Goal: Task Accomplishment & Management: Complete application form

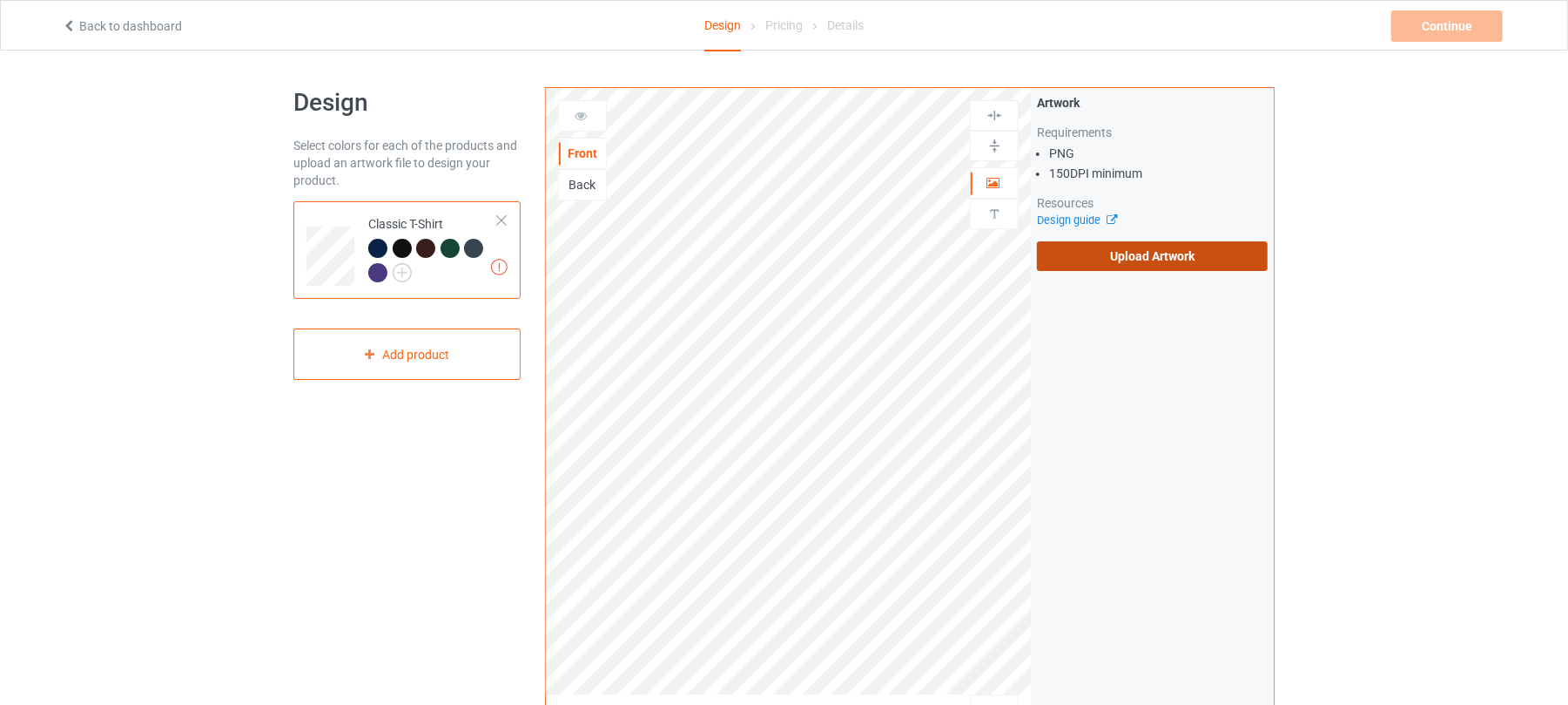
click at [1151, 244] on label "Upload Artwork" at bounding box center [1151, 256] width 231 height 29
click at [0, 0] on input "Upload Artwork" at bounding box center [0, 0] width 0 height 0
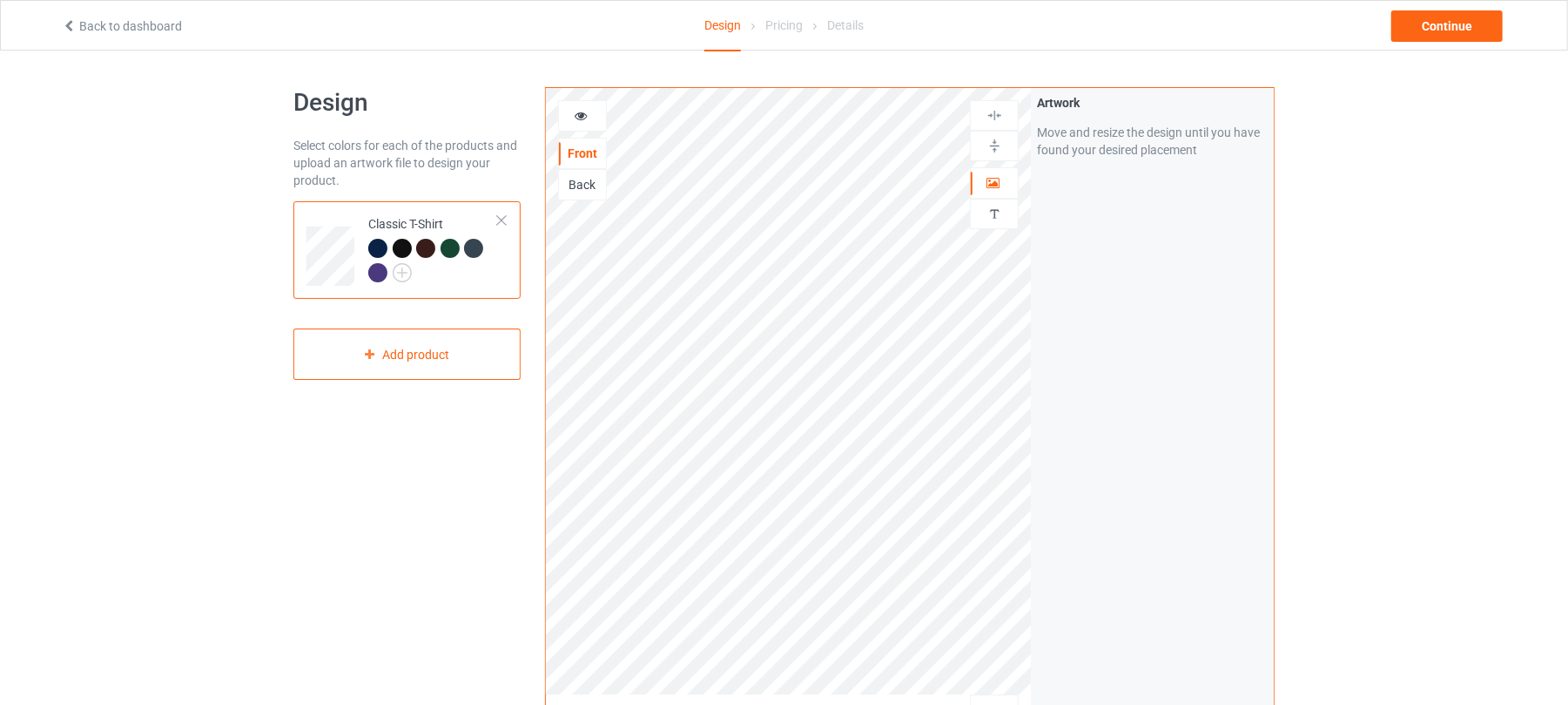
click at [568, 115] on div at bounding box center [582, 116] width 47 height 18
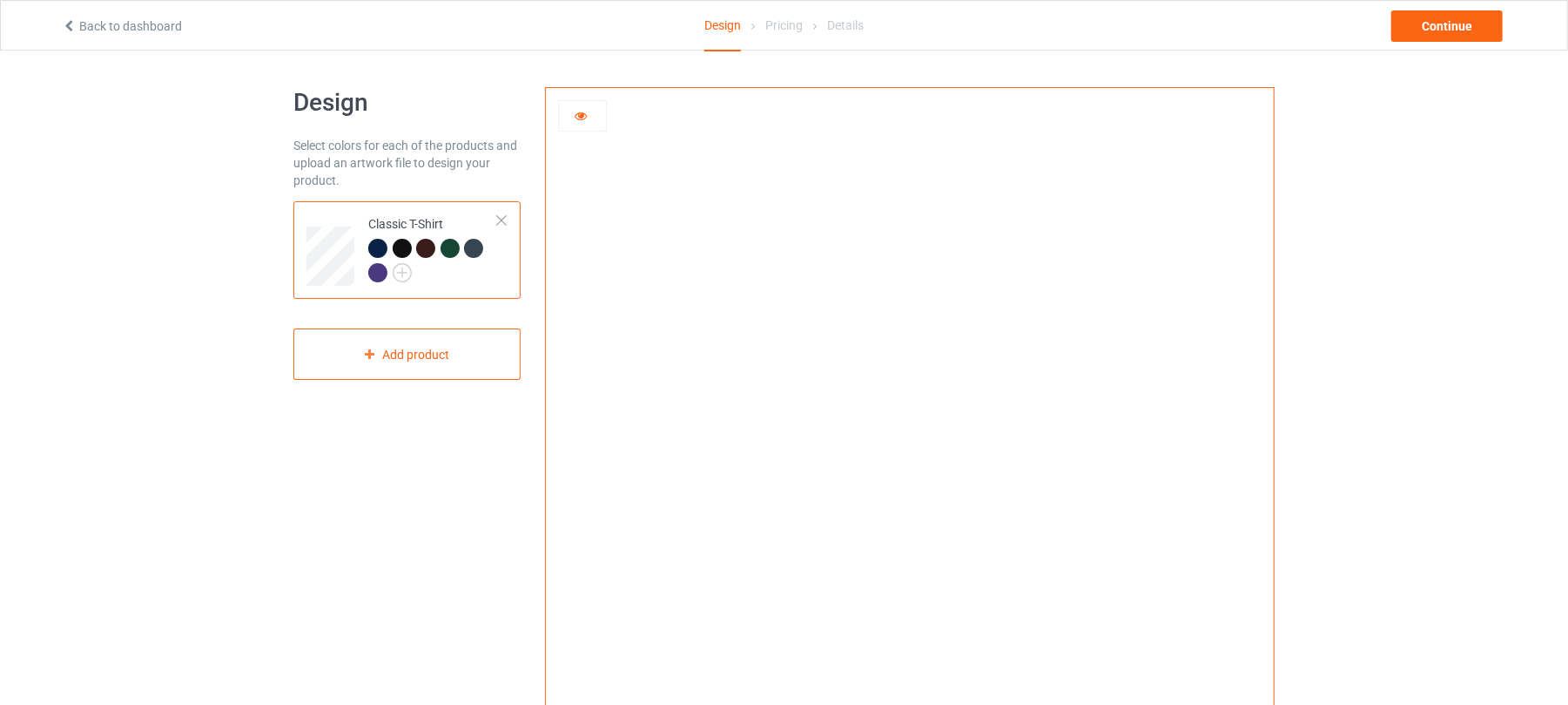
click at [402, 247] on div at bounding box center [402, 248] width 20 height 20
click at [428, 248] on div at bounding box center [426, 248] width 20 height 20
click at [446, 248] on div at bounding box center [450, 248] width 20 height 20
click at [1470, 31] on div "Continue" at bounding box center [1446, 27] width 112 height 31
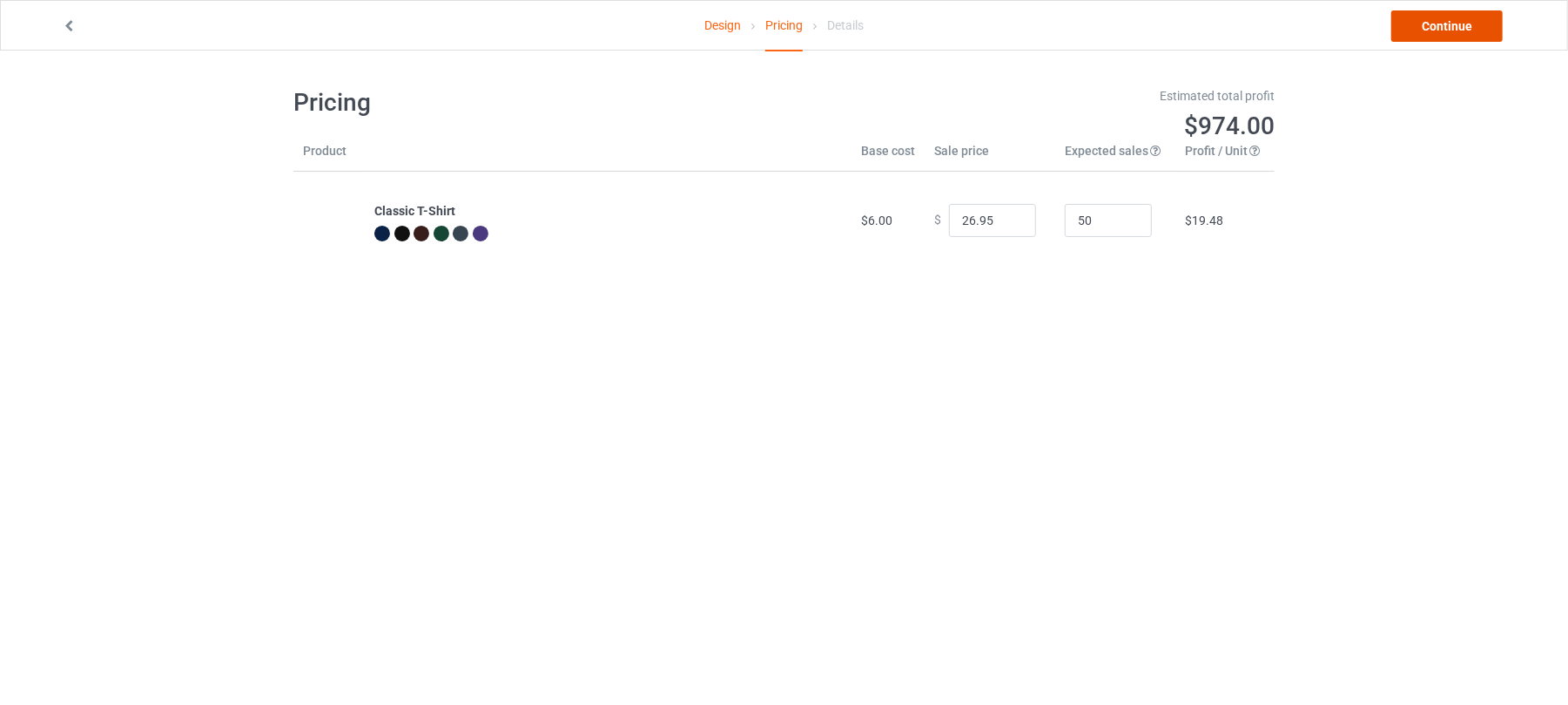
click at [1441, 28] on link "Continue" at bounding box center [1446, 27] width 112 height 31
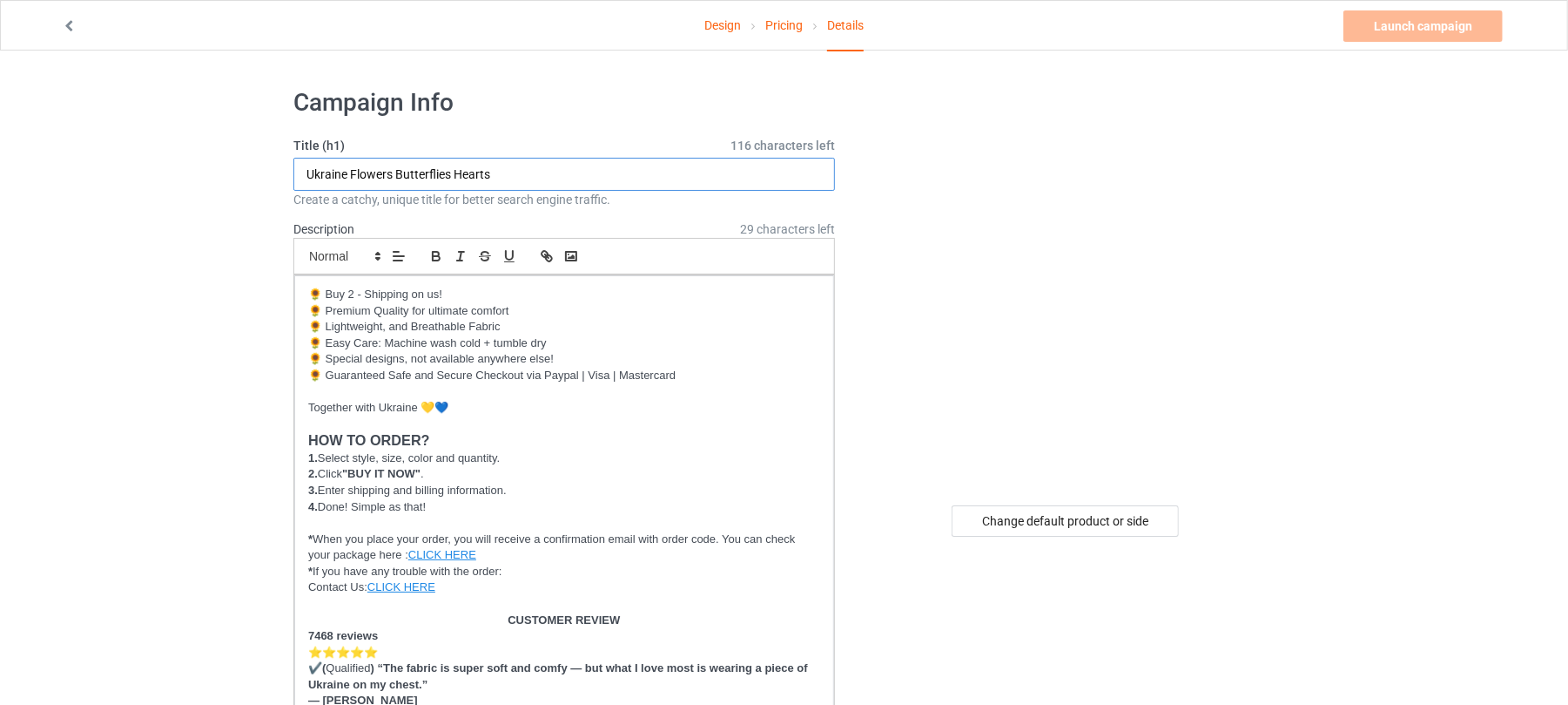
drag, startPoint x: 599, startPoint y: 168, endPoint x: 0, endPoint y: 185, distance: 599.2
drag, startPoint x: 471, startPoint y: 180, endPoint x: 158, endPoint y: 165, distance: 313.4
type input "With Love For [GEOGRAPHIC_DATA]"
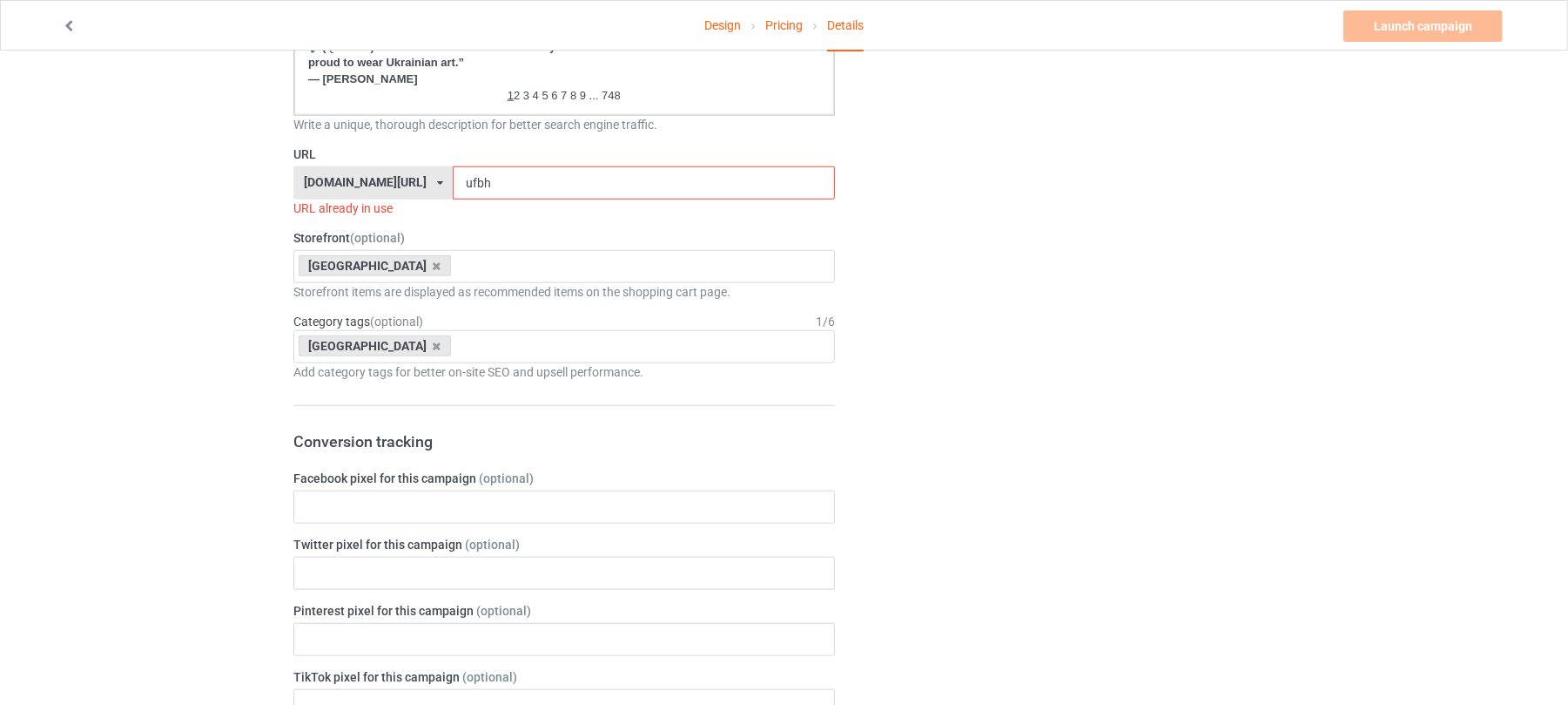
scroll to position [1161, 0]
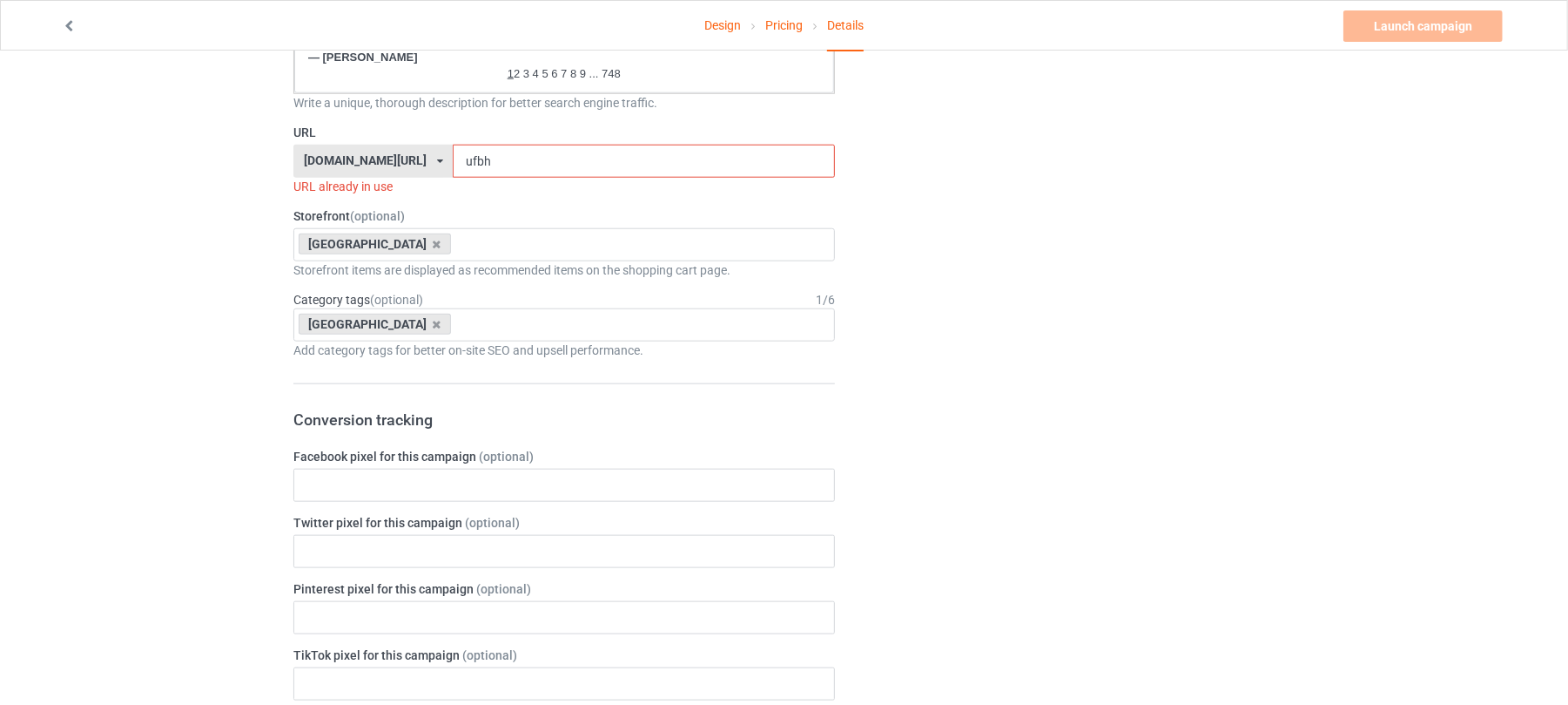
drag, startPoint x: 517, startPoint y: 153, endPoint x: 235, endPoint y: 143, distance: 282.2
click at [266, 146] on div "Design Pricing Details Launch campaign Invalid campaign URL Campaign Info Title…" at bounding box center [784, 253] width 1568 height 2729
paste input "With Love For [GEOGRAPHIC_DATA]"
click at [467, 160] on input "With Love For [GEOGRAPHIC_DATA]" at bounding box center [643, 161] width 382 height 33
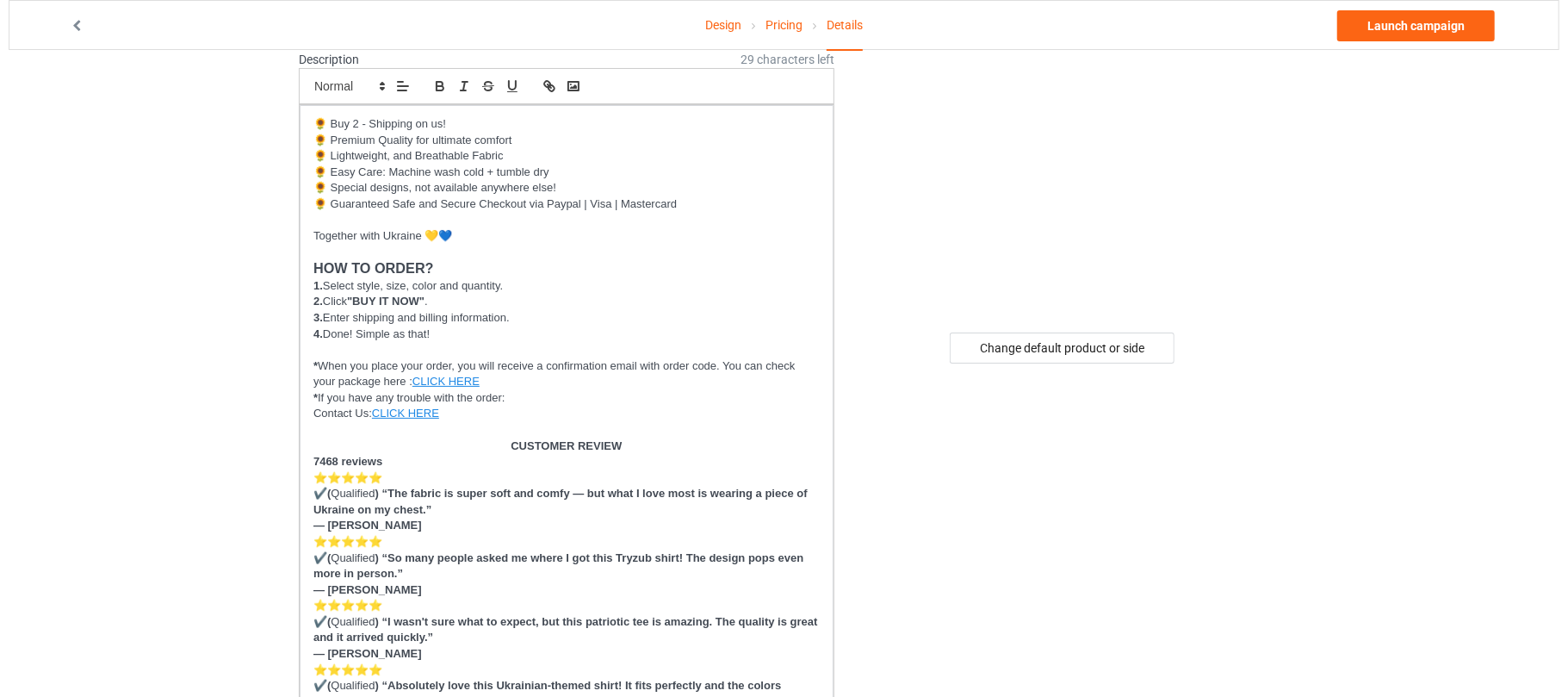
scroll to position [0, 0]
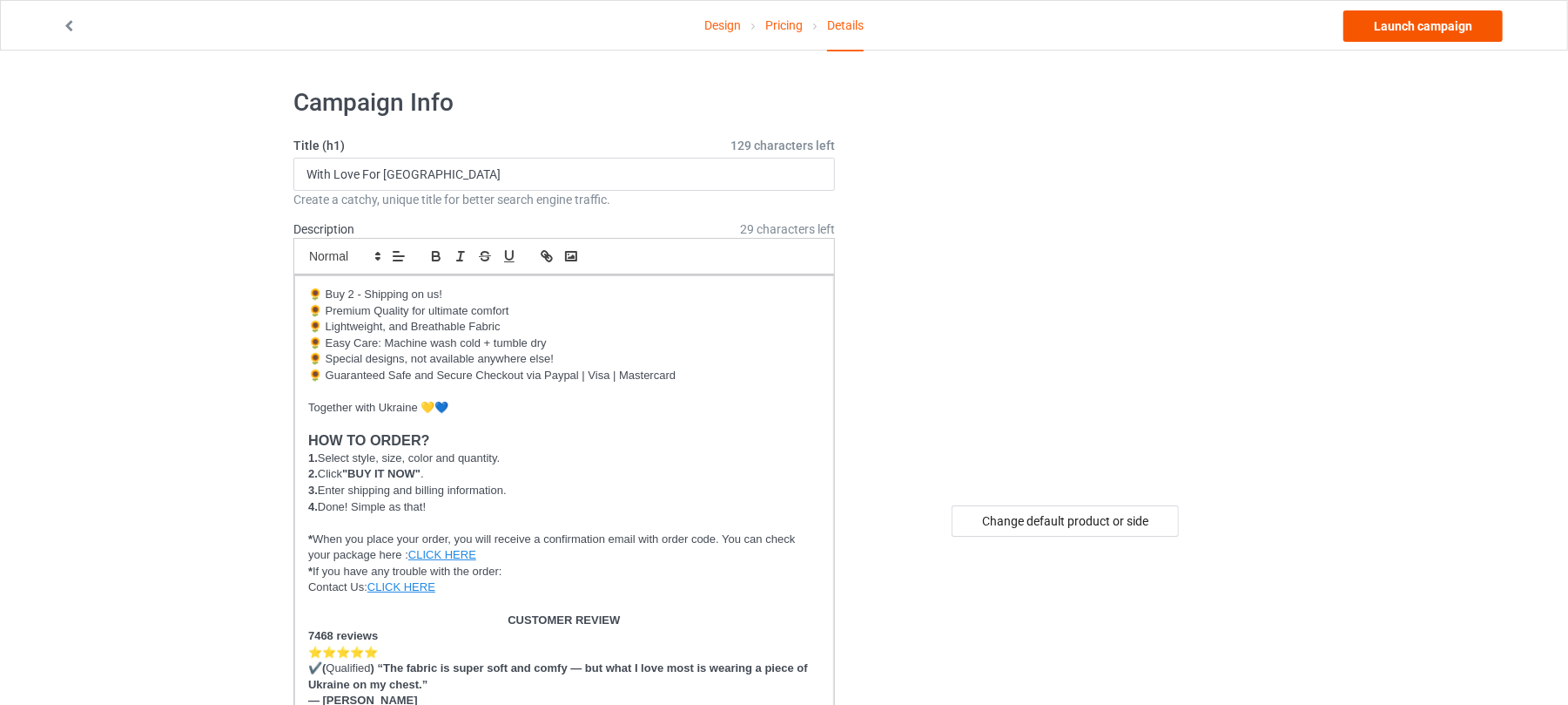
type input "with-love-[GEOGRAPHIC_DATA]"
click at [1401, 18] on link "Launch campaign" at bounding box center [1423, 27] width 159 height 31
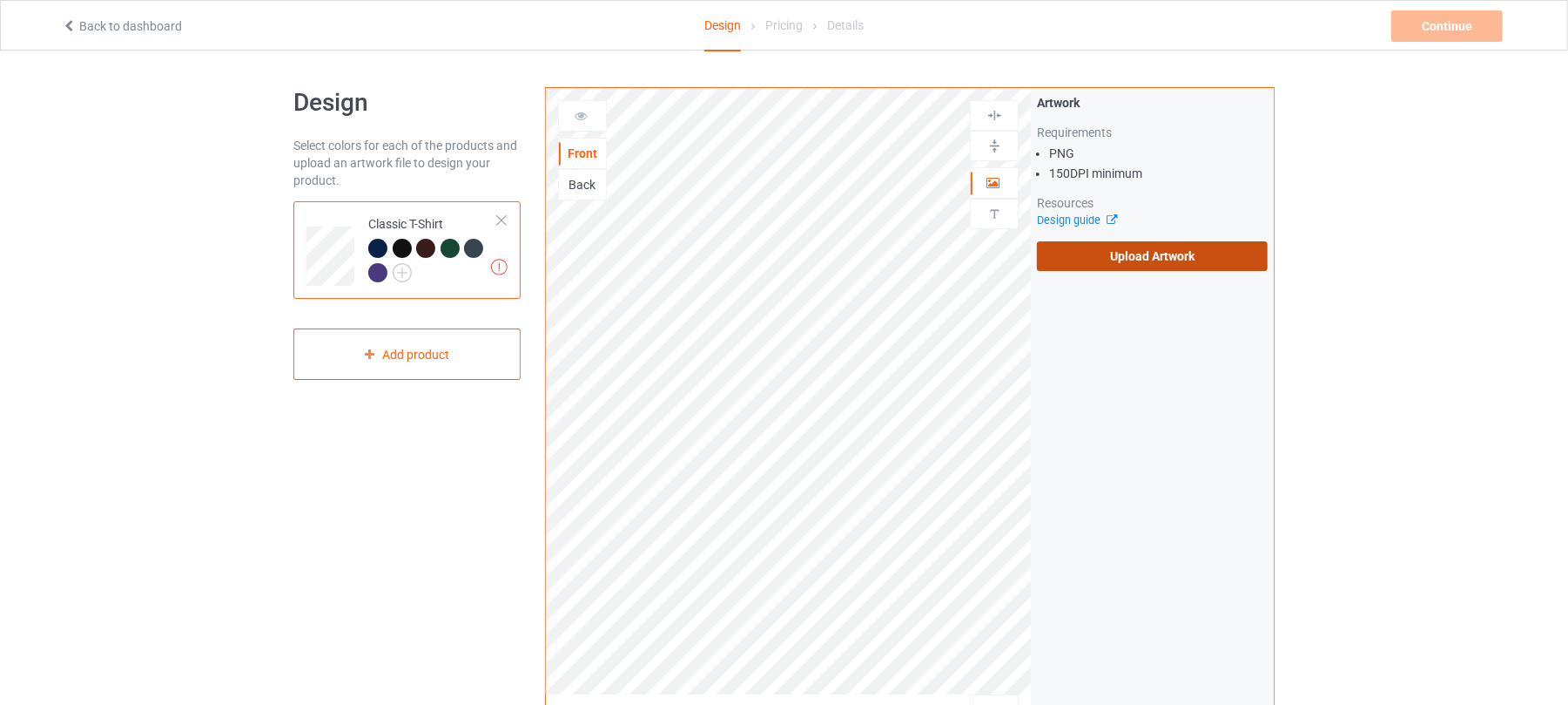
click at [1125, 255] on label "Upload Artwork" at bounding box center [1151, 256] width 231 height 29
click at [0, 0] on input "Upload Artwork" at bounding box center [0, 0] width 0 height 0
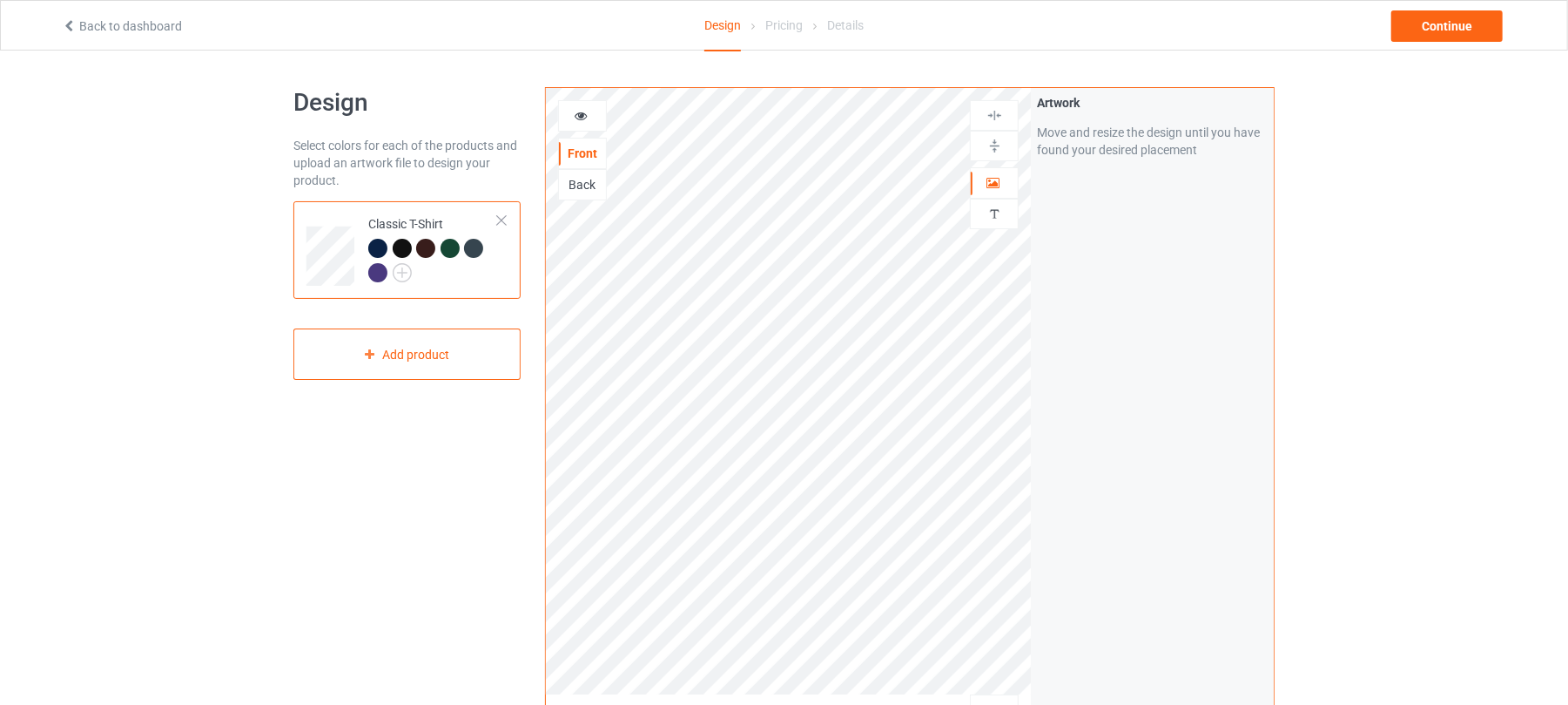
click at [585, 115] on icon at bounding box center [581, 113] width 15 height 12
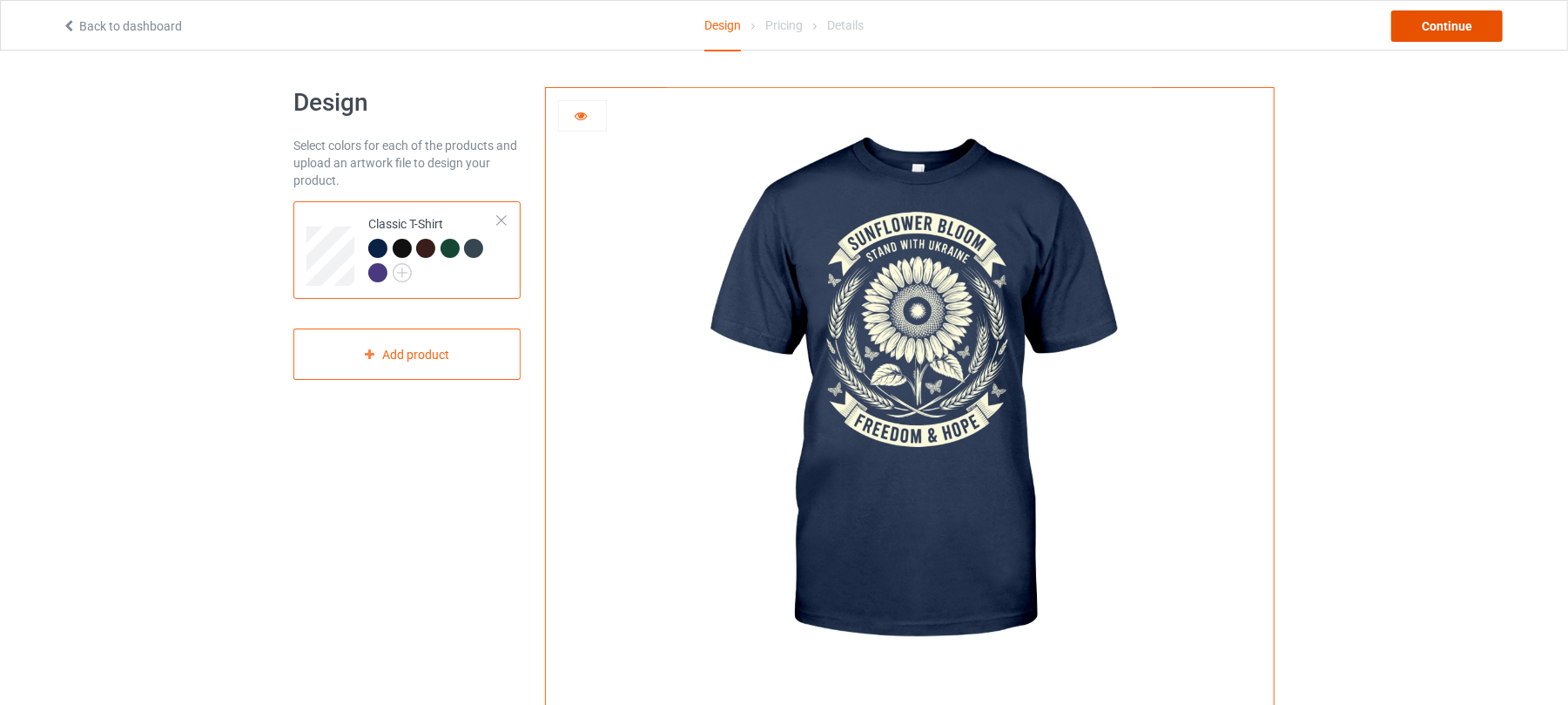
click at [1436, 28] on div "Continue" at bounding box center [1446, 27] width 112 height 31
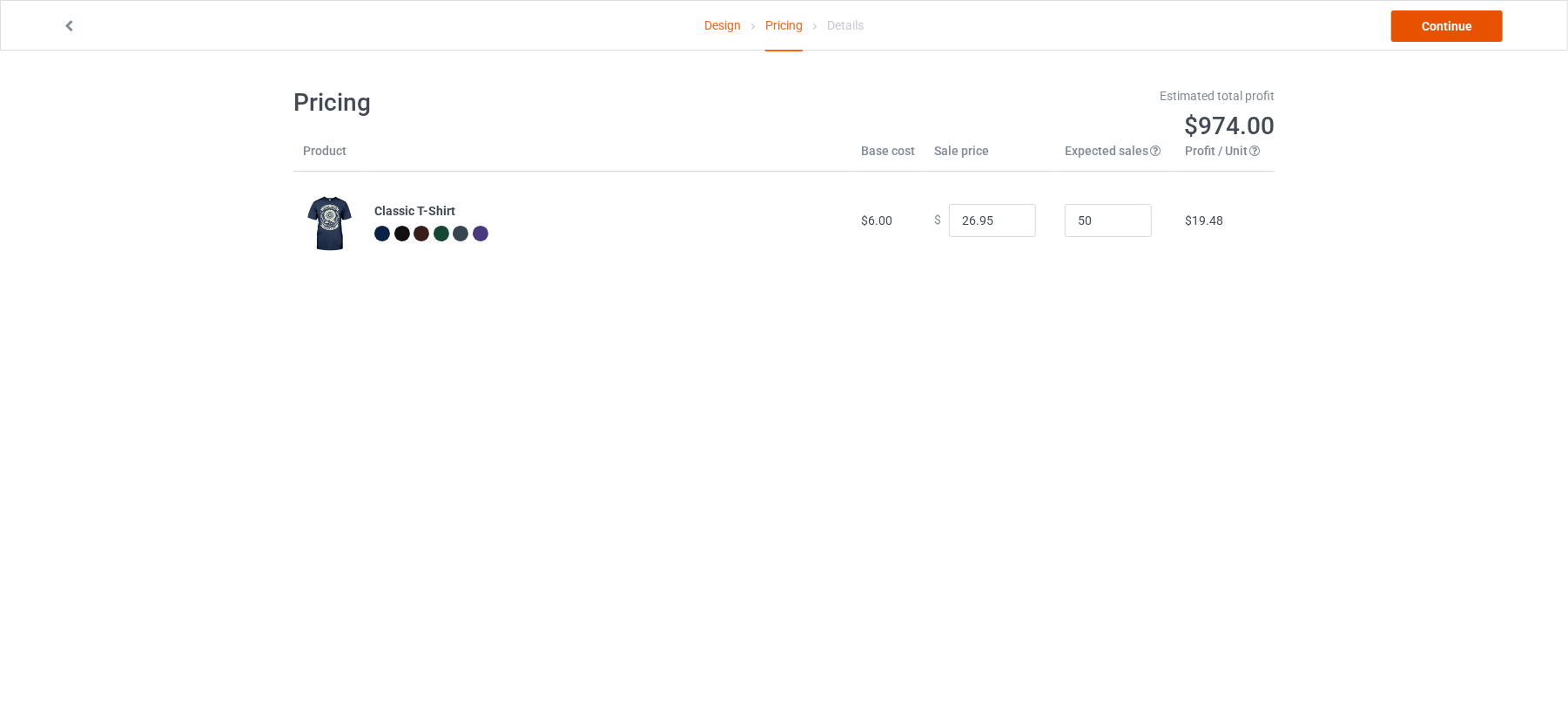
click at [1443, 26] on link "Continue" at bounding box center [1446, 27] width 112 height 31
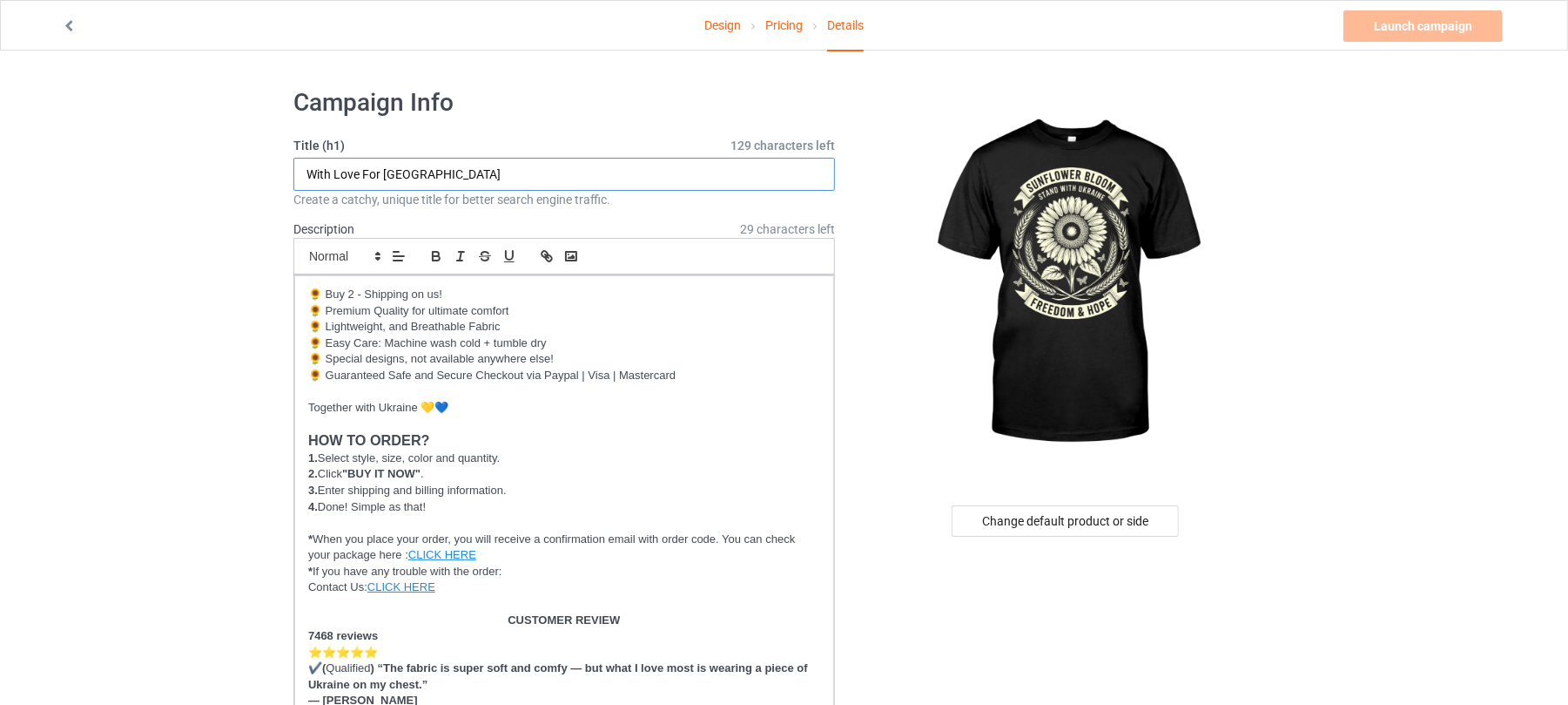
drag, startPoint x: 489, startPoint y: 166, endPoint x: 155, endPoint y: 161, distance: 334.0
drag, startPoint x: 346, startPoint y: 172, endPoint x: 27, endPoint y: 168, distance: 319.0
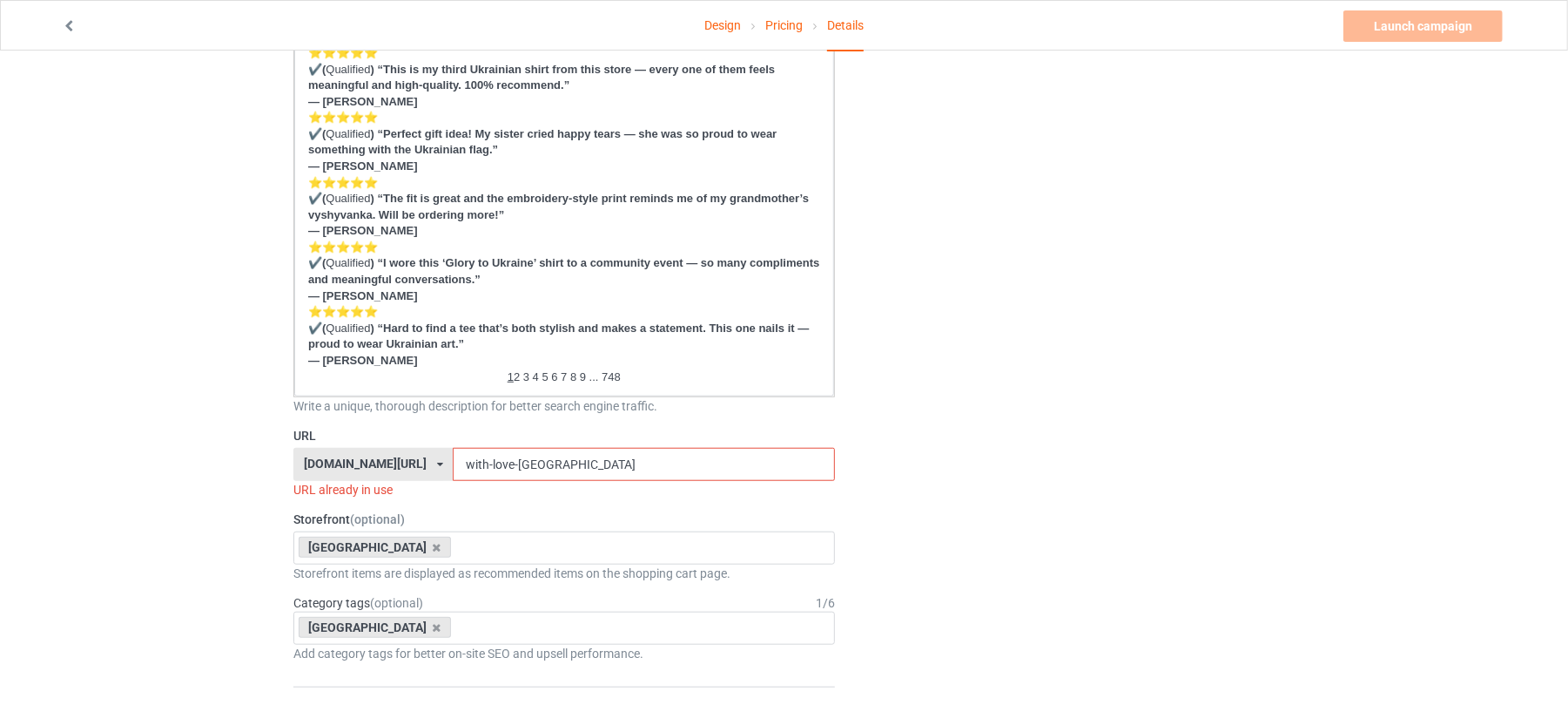
scroll to position [1045, 0]
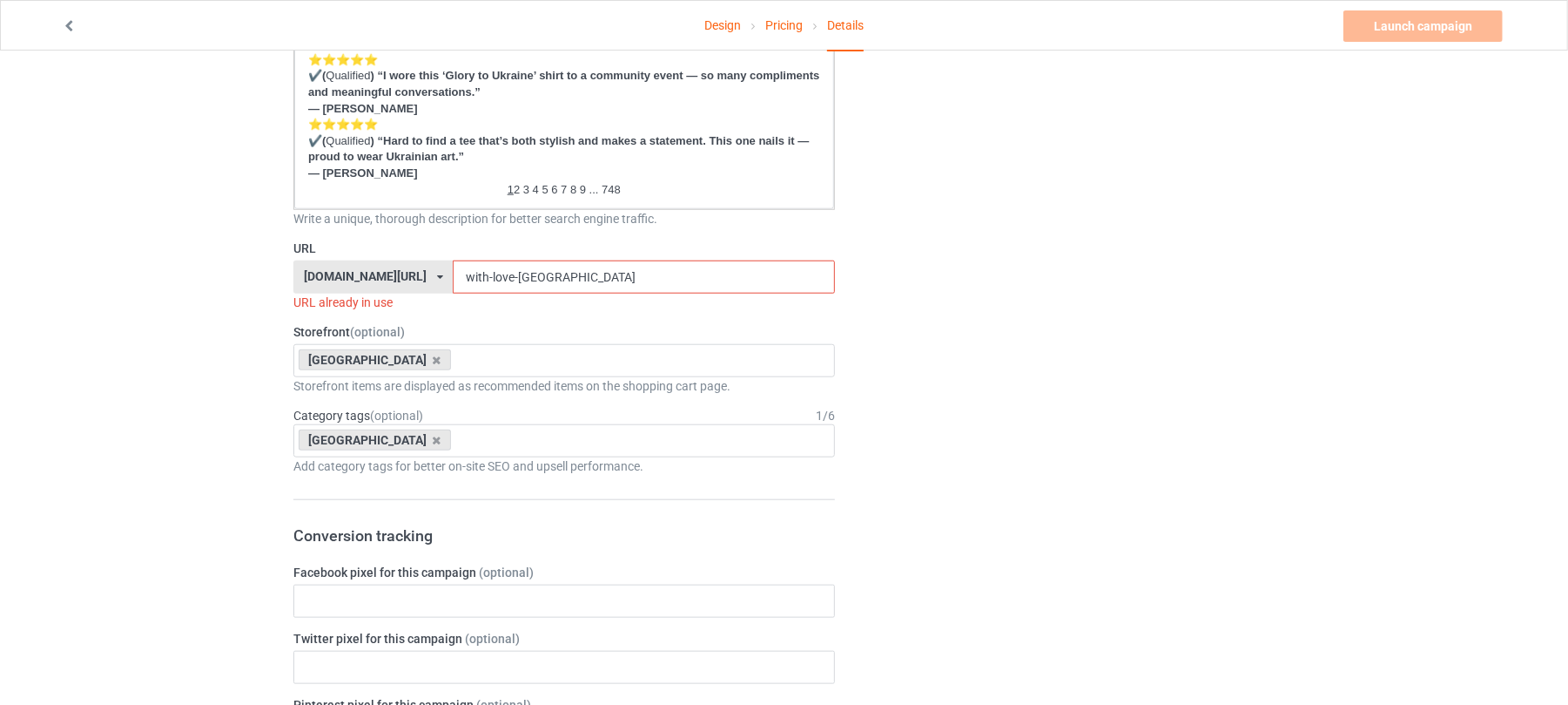
type input "Sunflower Bloom"
drag, startPoint x: 554, startPoint y: 277, endPoint x: 409, endPoint y: 273, distance: 145.1
click at [409, 273] on div "[DOMAIN_NAME][URL] [DOMAIN_NAME][URL] [DOMAIN_NAME][URL] 6273c5abfddeea00434baf…" at bounding box center [564, 277] width 542 height 33
paste input "Sunflower Bloom"
click at [493, 274] on input "Sunflower Bloom" at bounding box center [643, 277] width 382 height 33
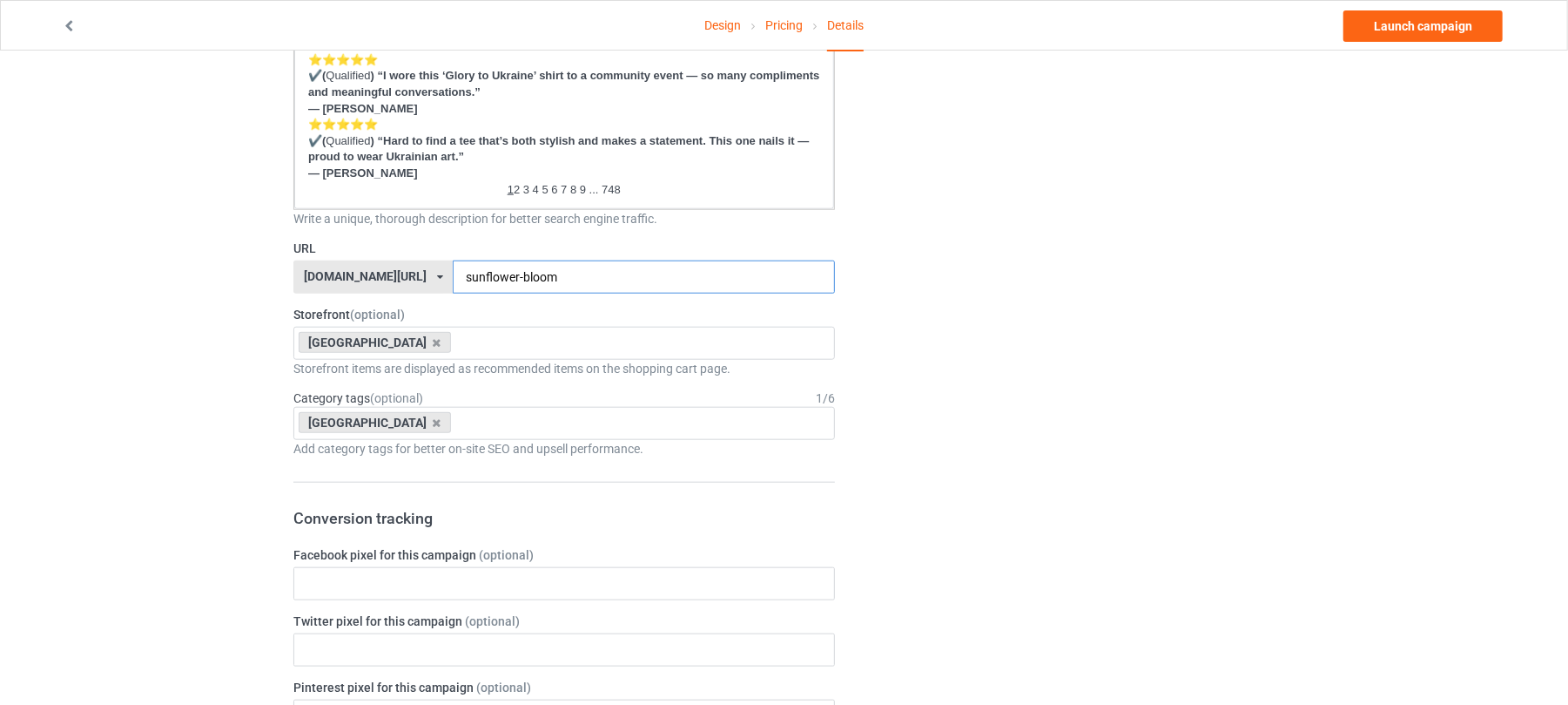
type input "sunflower-bloom"
click at [1122, 236] on div "Change default product or side" at bounding box center [1067, 361] width 440 height 2663
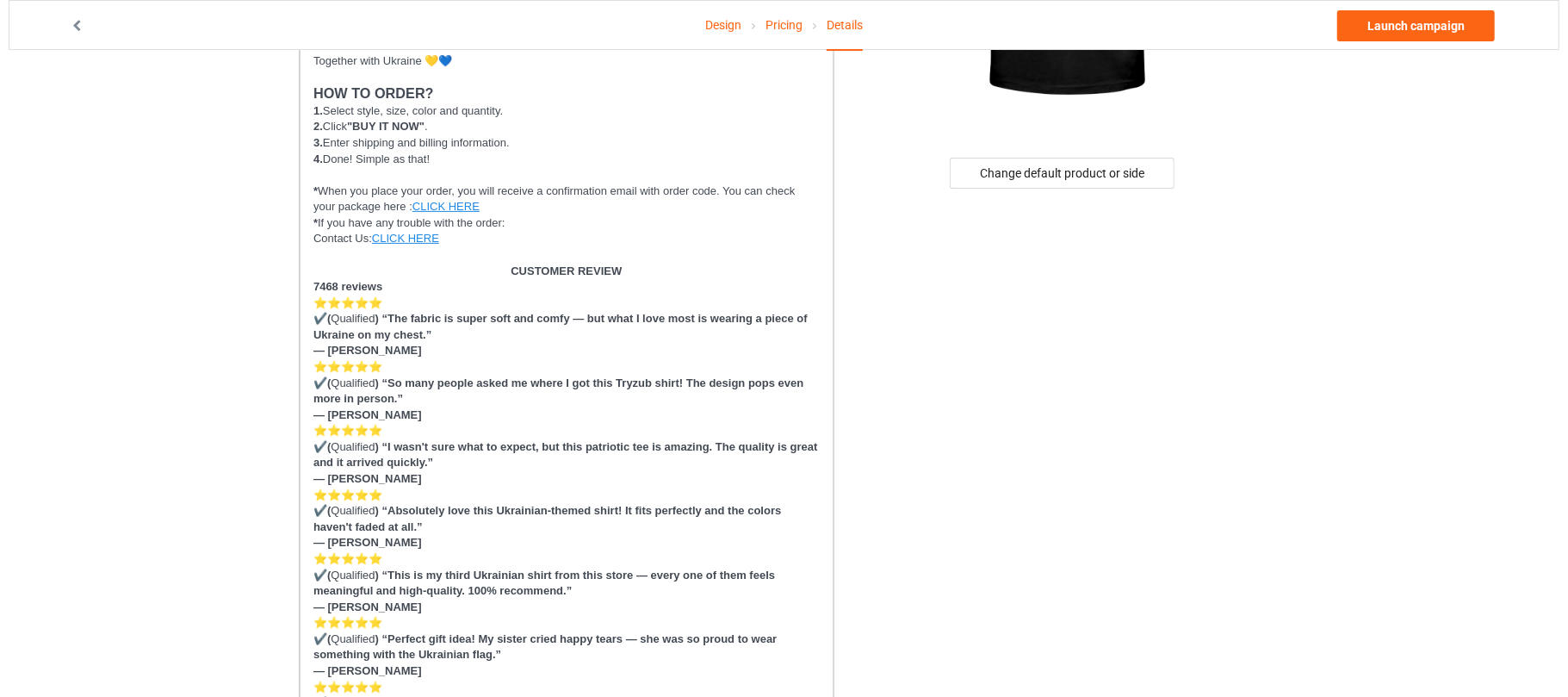
scroll to position [0, 0]
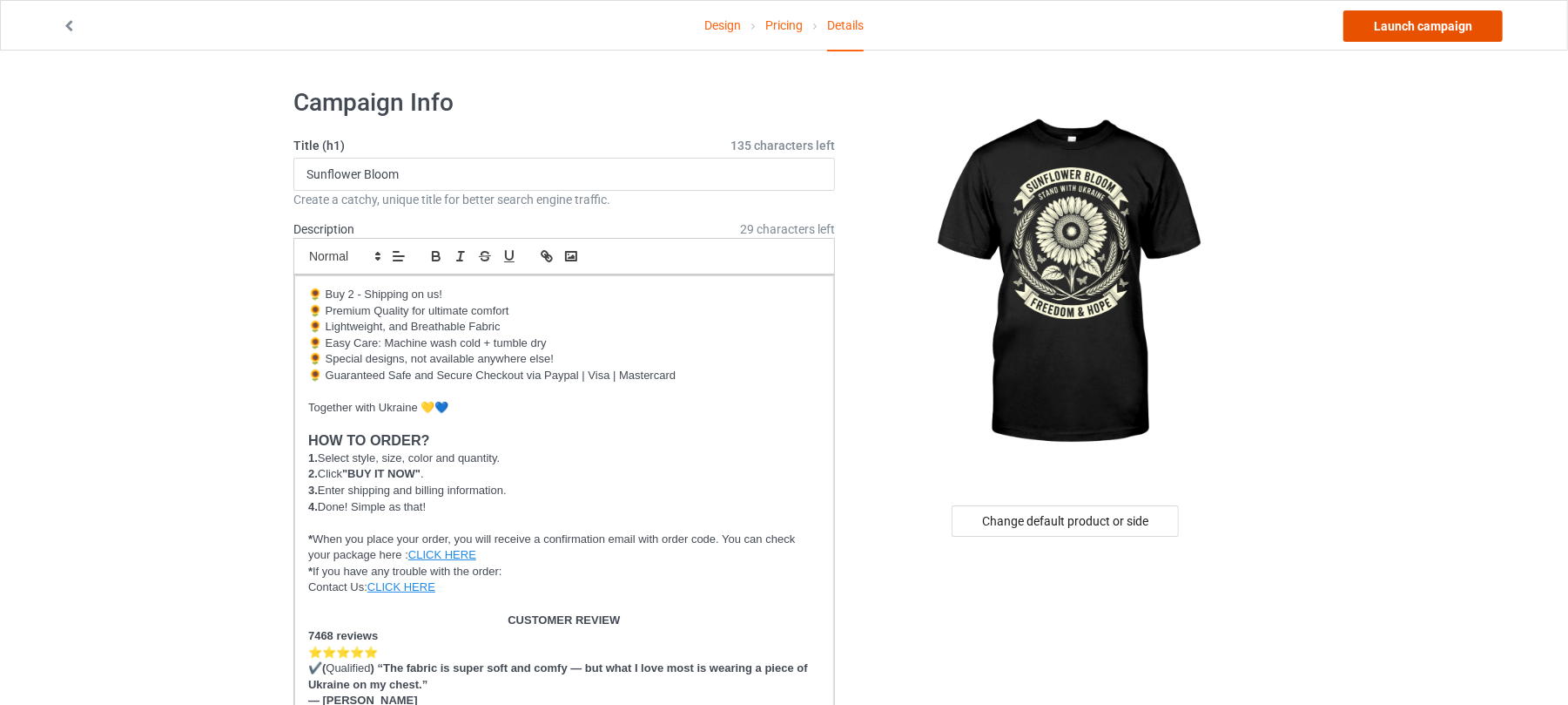
click at [1442, 21] on link "Launch campaign" at bounding box center [1423, 27] width 159 height 31
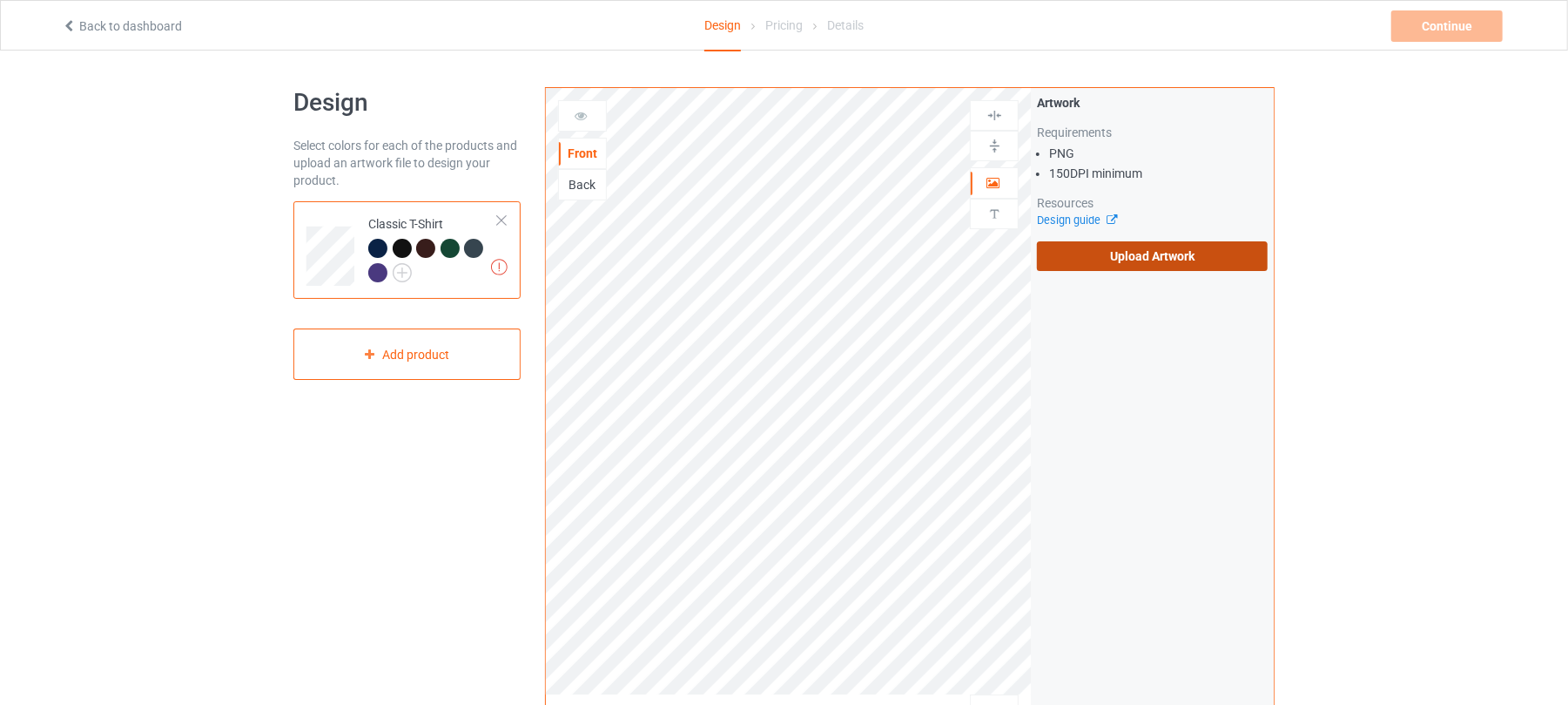
click at [1210, 258] on label "Upload Artwork" at bounding box center [1151, 256] width 231 height 29
click at [0, 0] on input "Upload Artwork" at bounding box center [0, 0] width 0 height 0
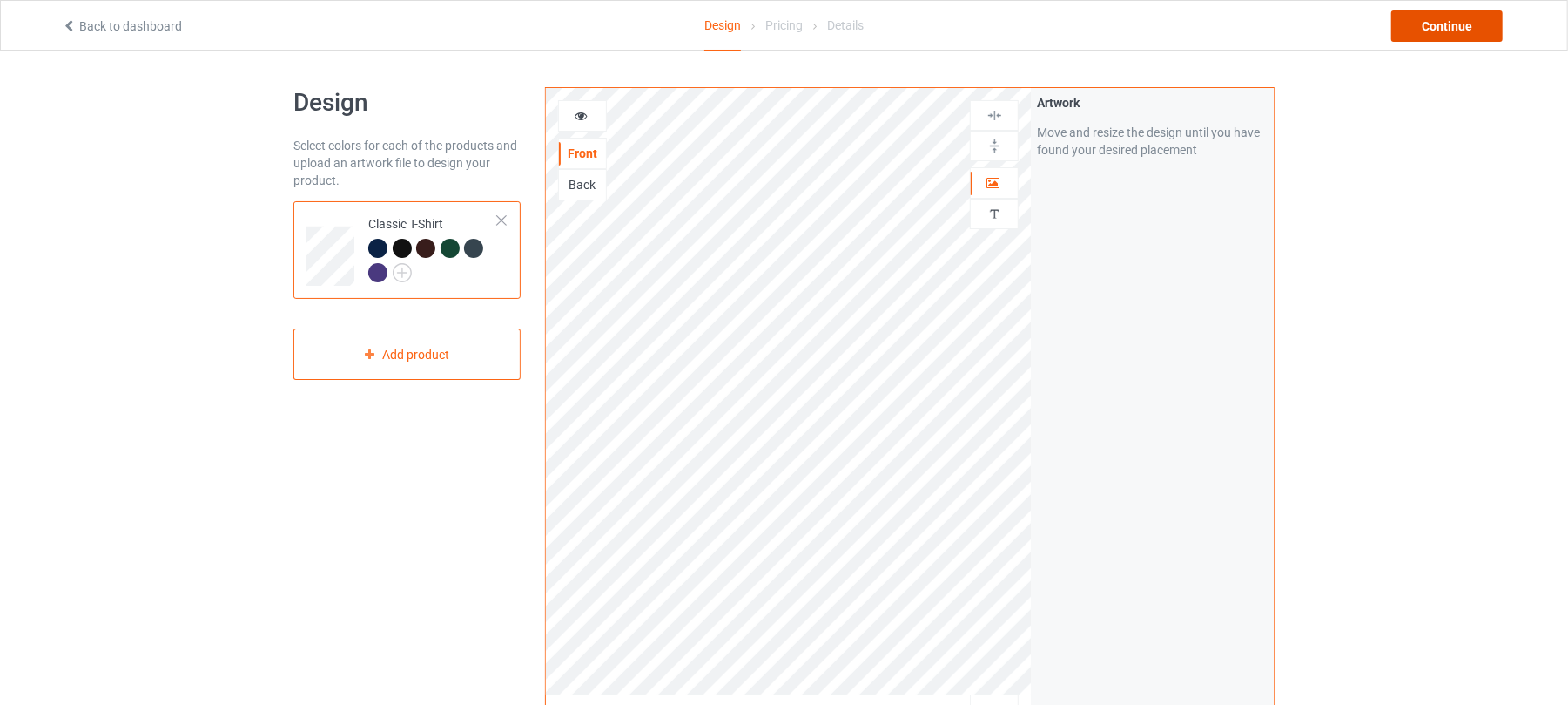
click at [1468, 23] on div "Continue" at bounding box center [1446, 27] width 112 height 31
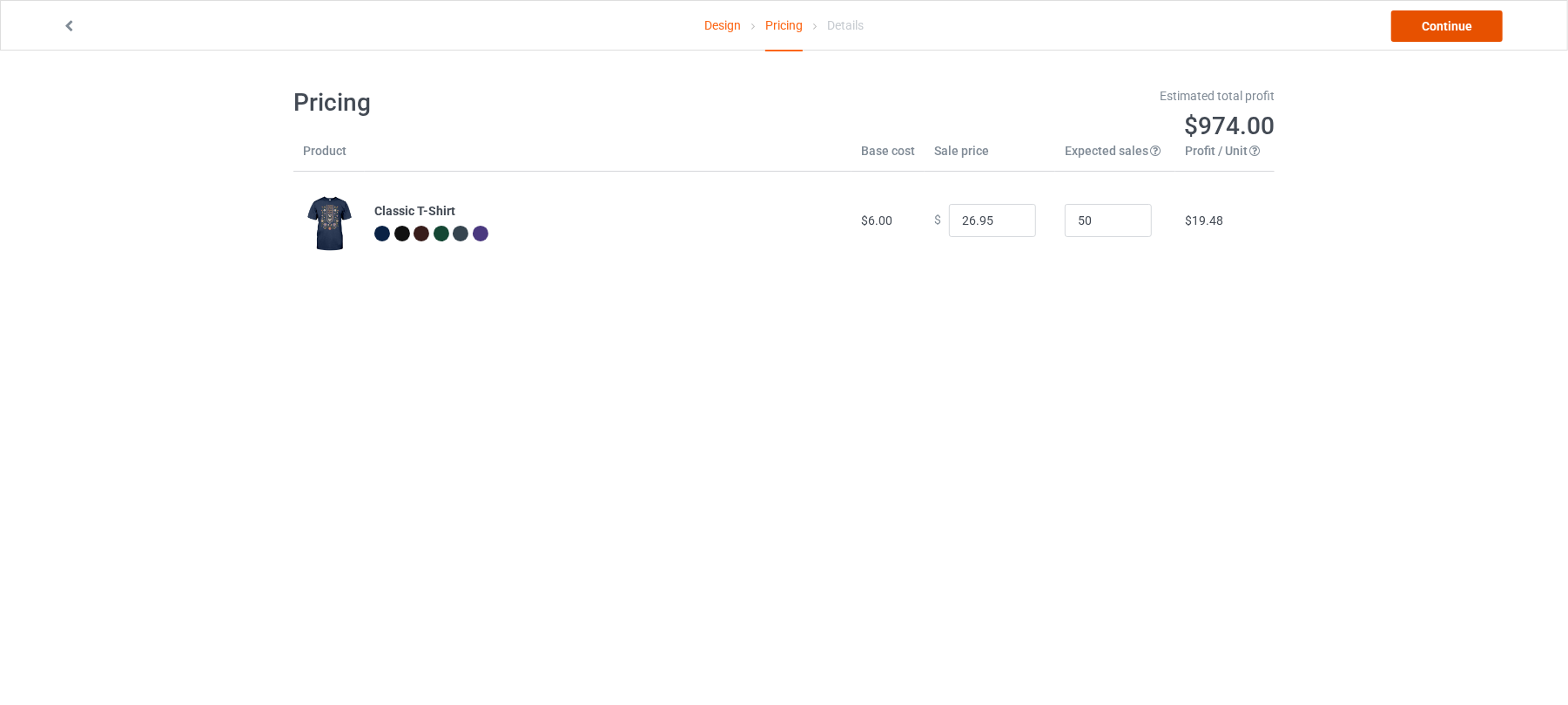
click at [1460, 23] on link "Continue" at bounding box center [1446, 27] width 112 height 31
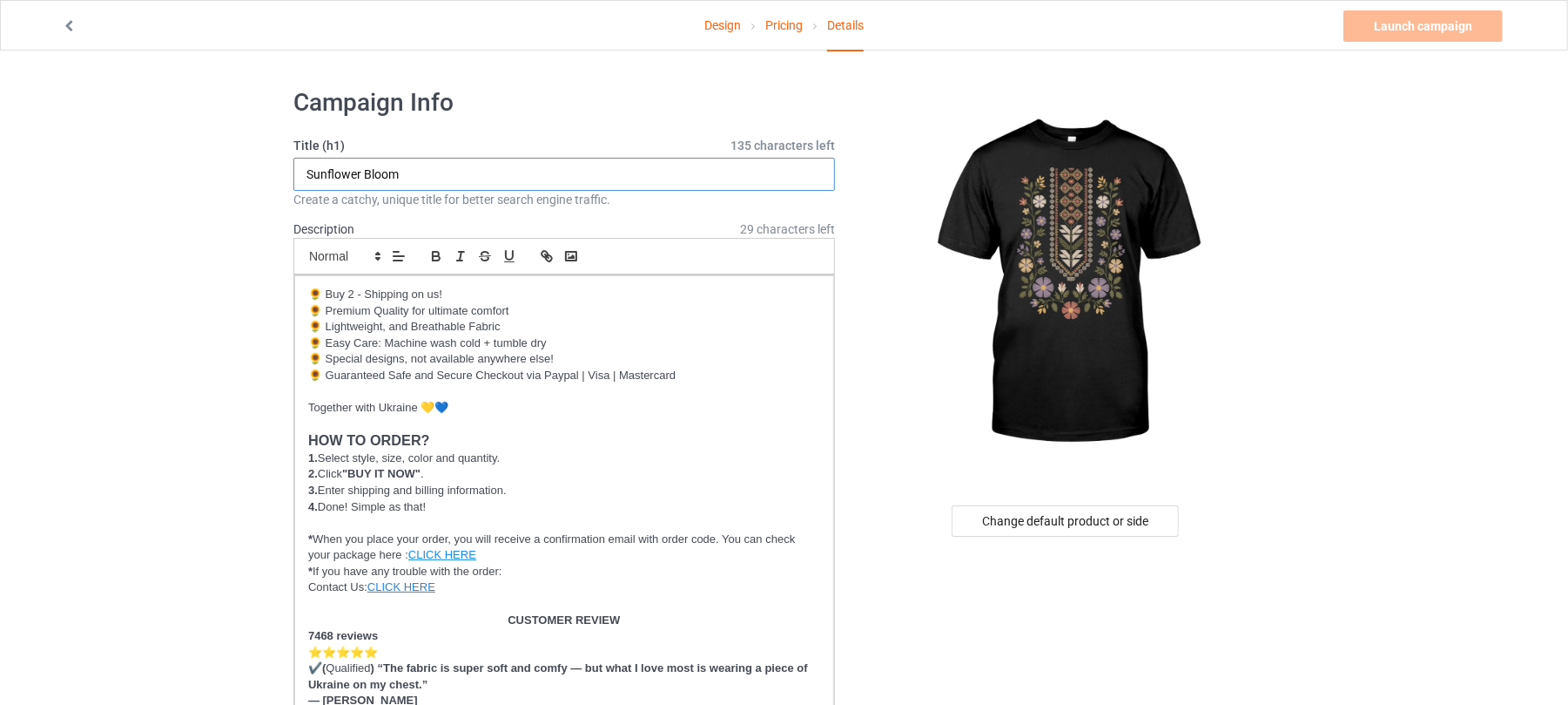
drag, startPoint x: 460, startPoint y: 172, endPoint x: 150, endPoint y: 166, distance: 310.1
paste input "Ukrainian patterns"
click at [367, 171] on input "Ukrainian patterns" at bounding box center [564, 175] width 542 height 33
drag, startPoint x: 461, startPoint y: 167, endPoint x: 126, endPoint y: 167, distance: 335.0
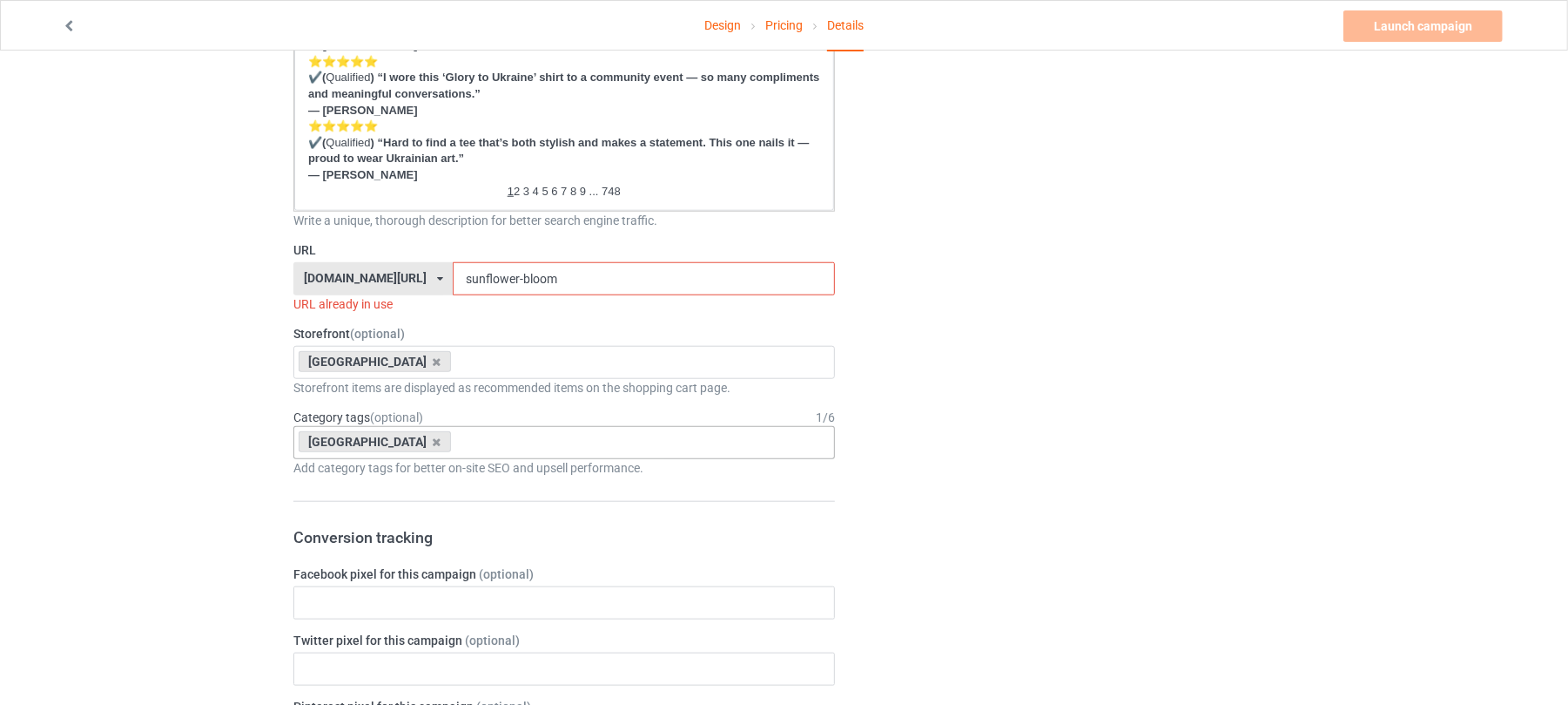
scroll to position [1045, 0]
type input "Ukrainian Patterns"
drag, startPoint x: 558, startPoint y: 276, endPoint x: 339, endPoint y: 258, distance: 219.7
click at [277, 239] on div "Design Pricing Details Launch campaign Invalid campaign URL Campaign Info Title…" at bounding box center [784, 369] width 1568 height 2729
paste input "Ukrainian Patterns"
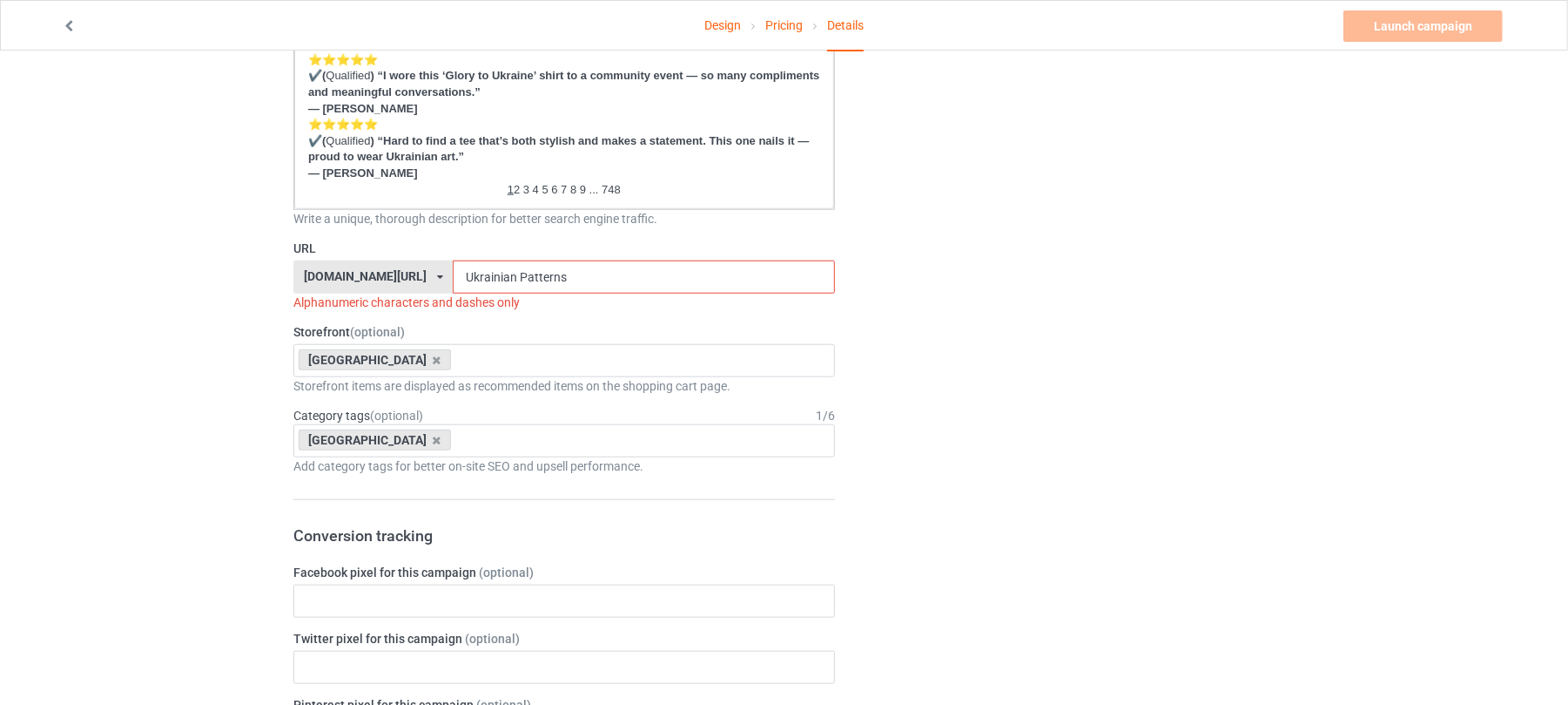
click at [489, 274] on input "Ukrainian Patterns" at bounding box center [643, 277] width 382 height 33
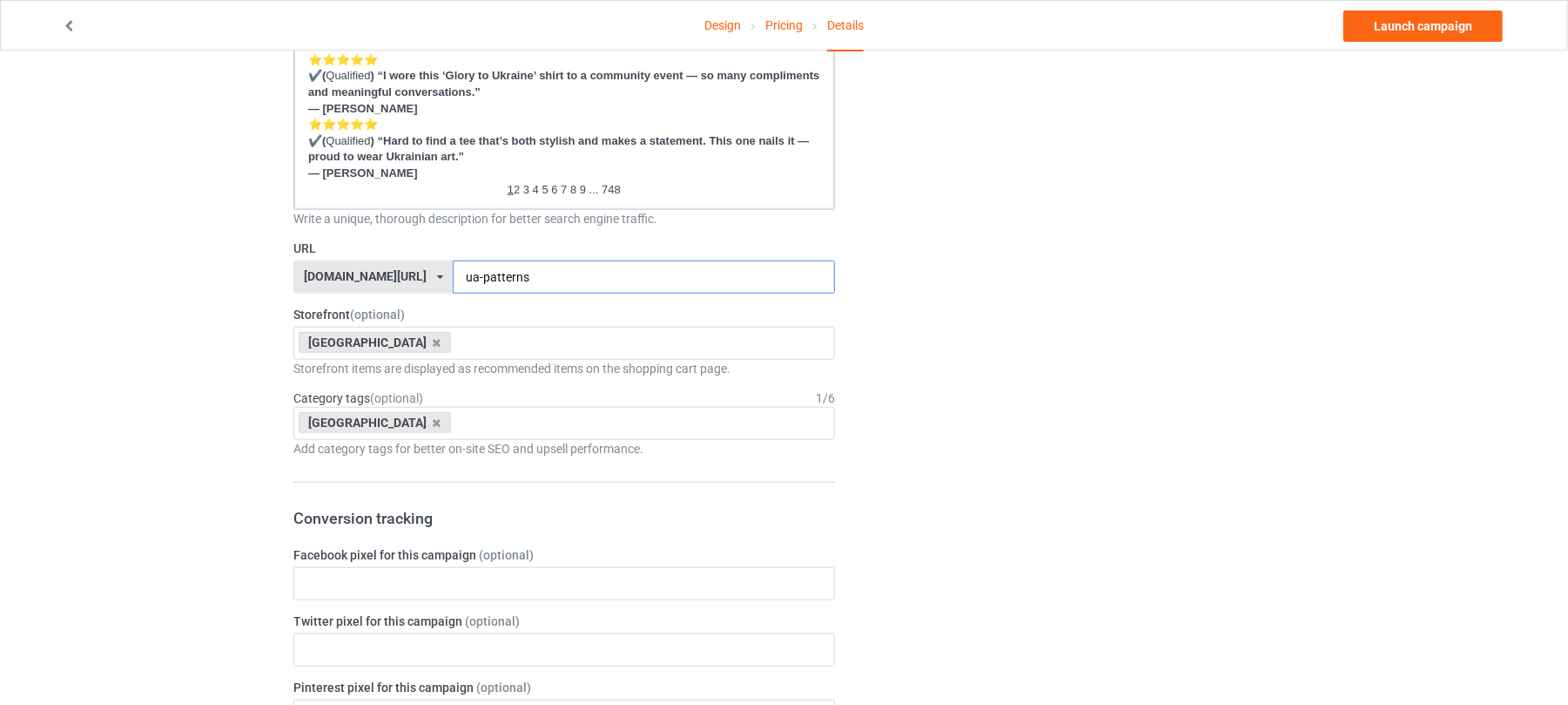
type input "ua-patterns"
click at [1088, 239] on div "Change default product or side" at bounding box center [1067, 361] width 440 height 2663
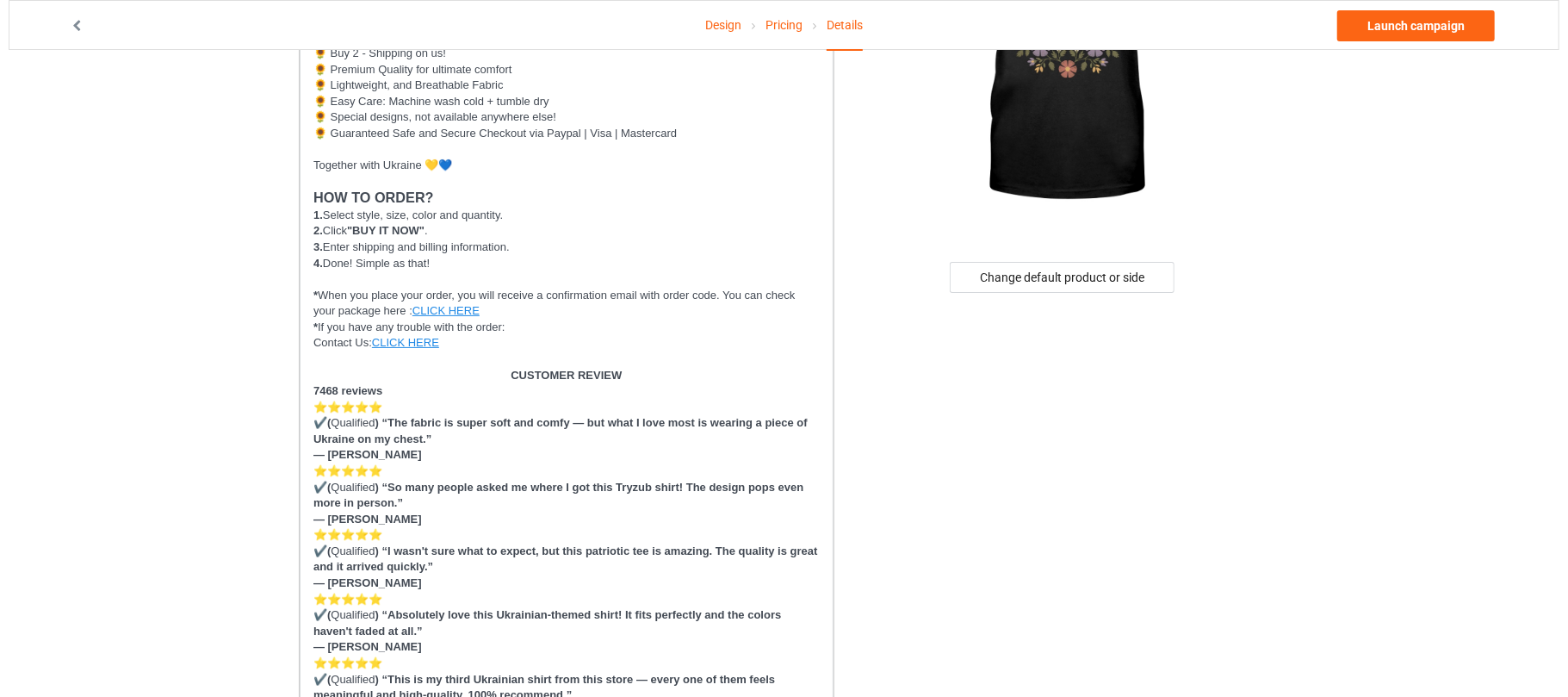
scroll to position [0, 0]
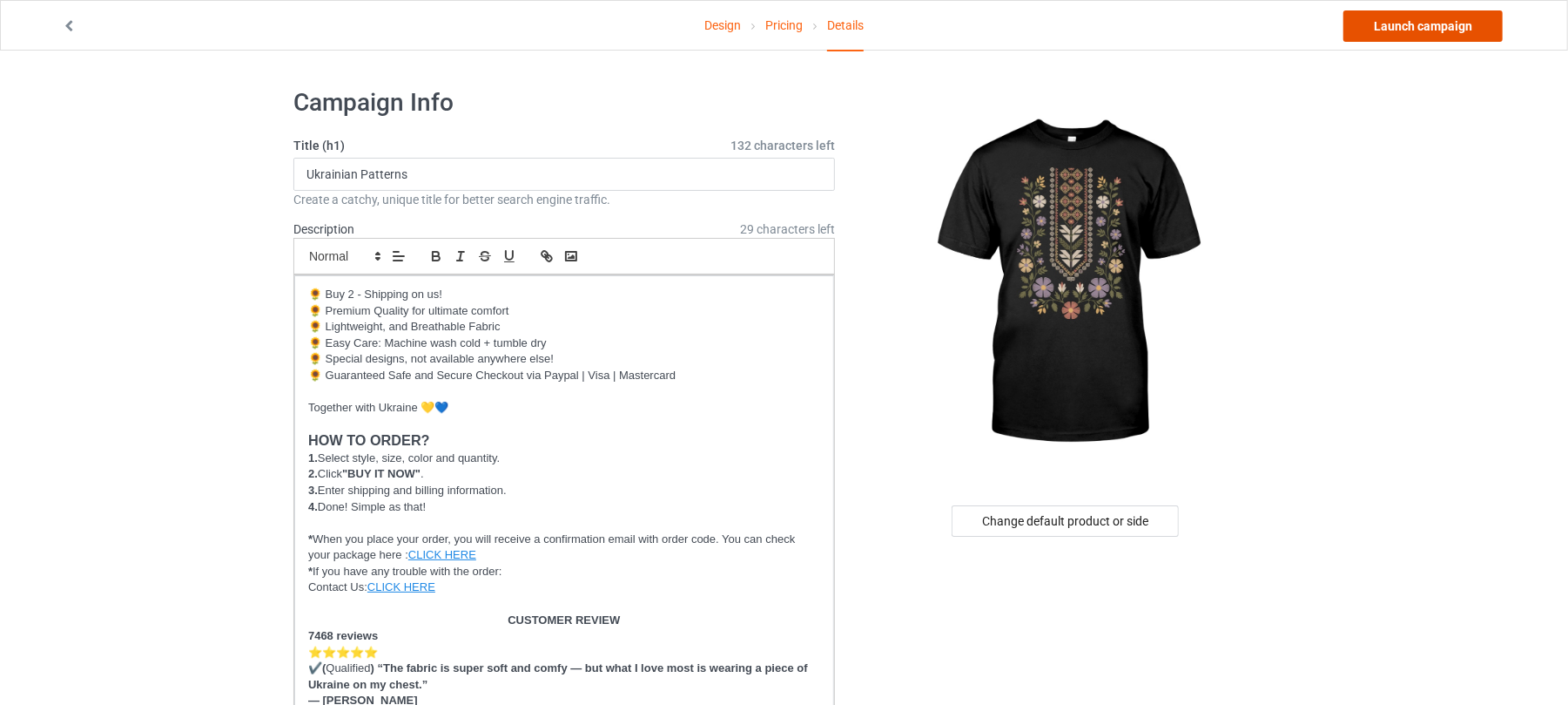
click at [1428, 26] on link "Launch campaign" at bounding box center [1423, 27] width 159 height 31
